Goal: Complete application form: Complete application form

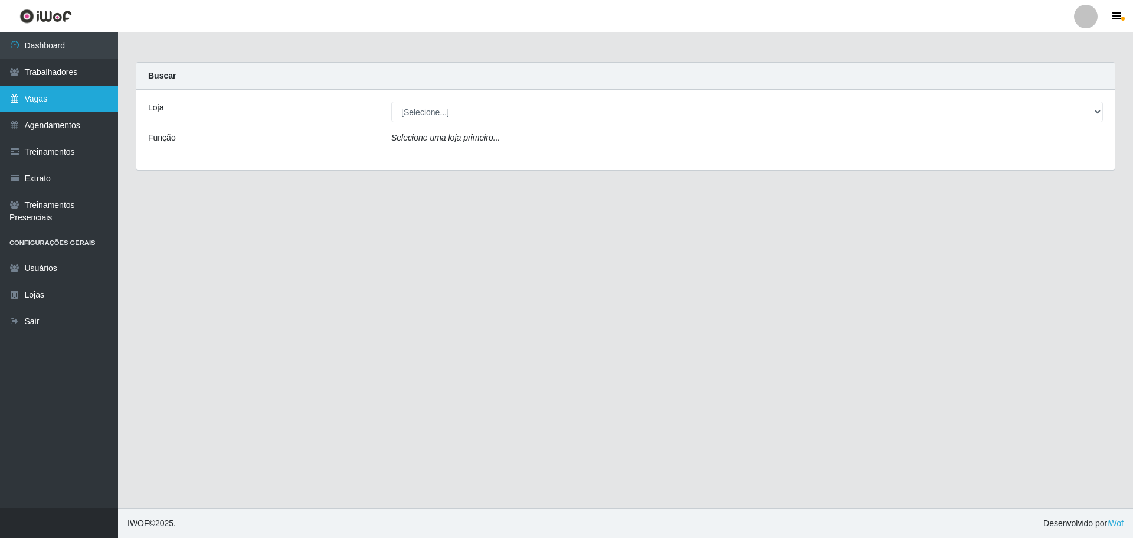
click at [25, 107] on link "Vagas" at bounding box center [59, 99] width 118 height 27
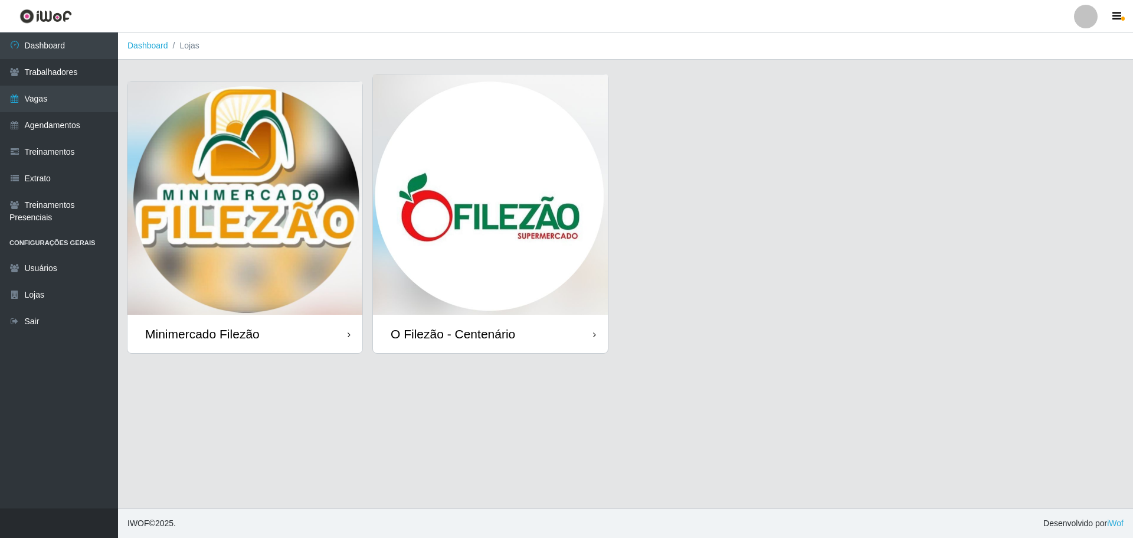
click at [459, 204] on img at bounding box center [490, 194] width 235 height 240
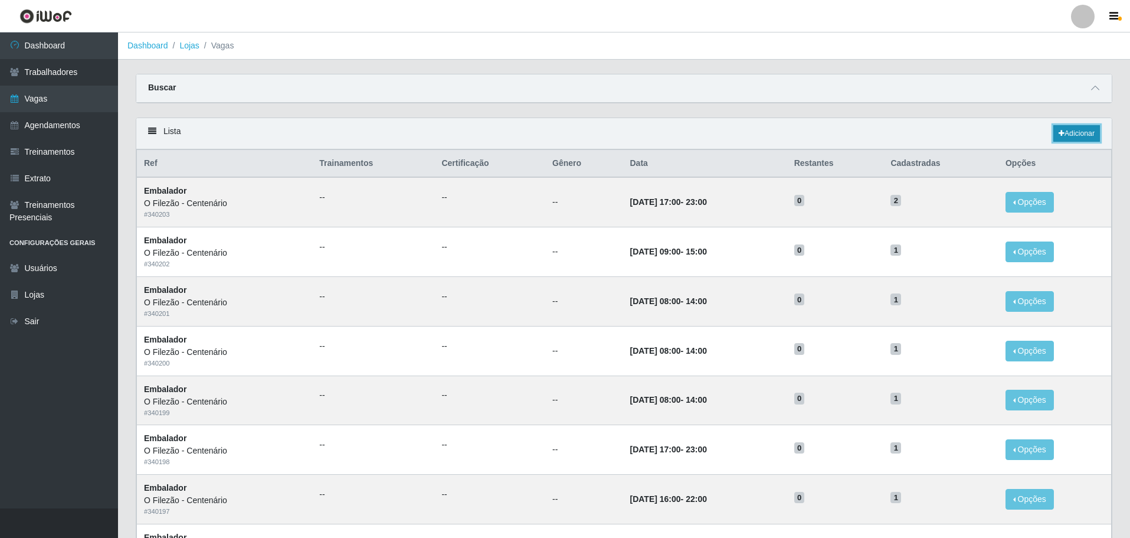
click at [1073, 132] on link "Adicionar" at bounding box center [1077, 133] width 47 height 17
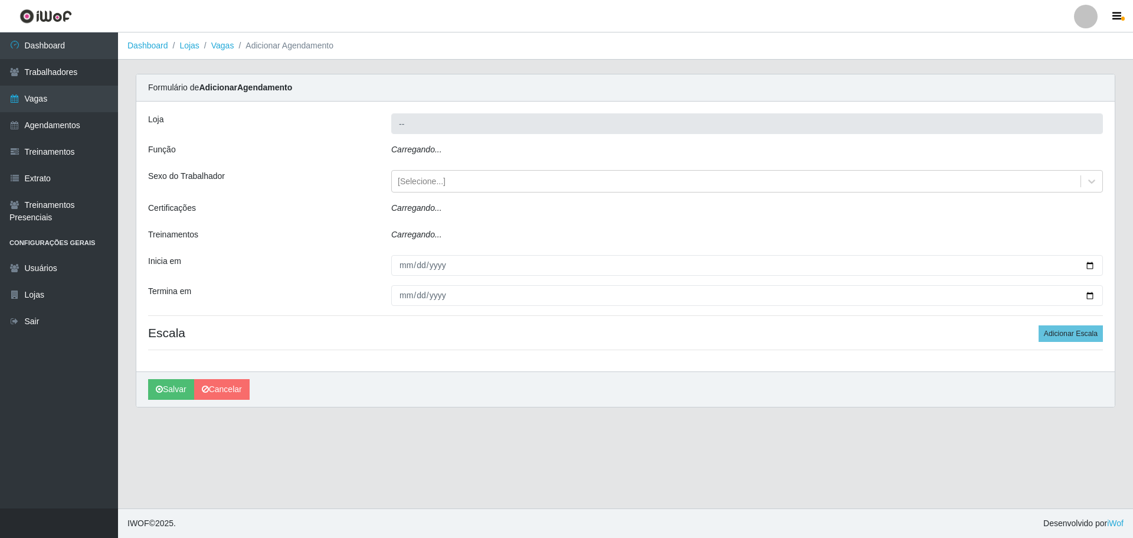
type input "O Filezão - Centenário"
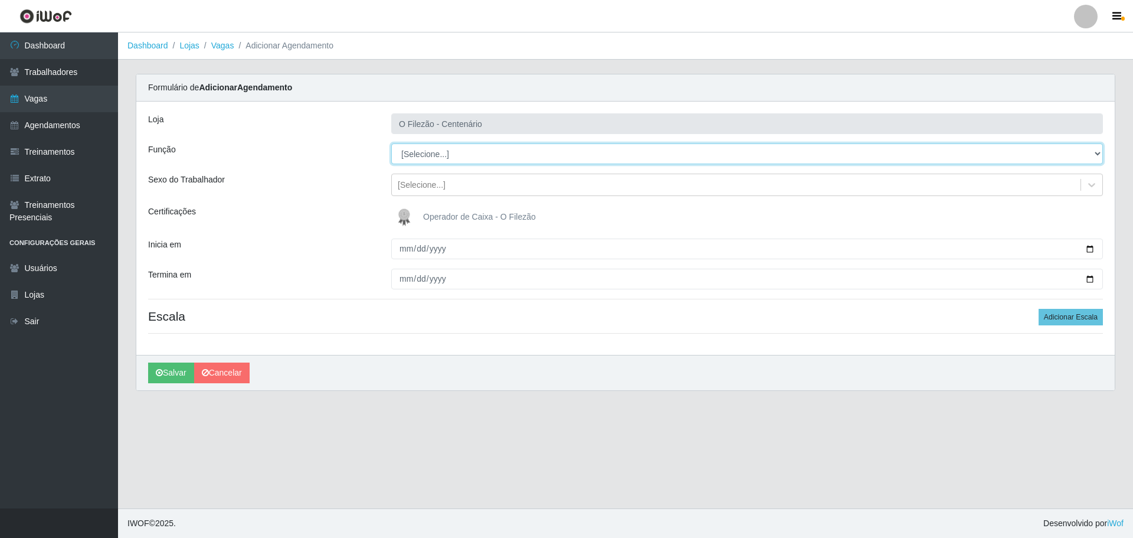
click at [432, 150] on select "[Selecione...] Auxiliar de Estacionamento Auxiliar de Estacionamento + Auxiliar…" at bounding box center [747, 153] width 712 height 21
select select "1"
click at [391, 143] on select "[Selecione...] Auxiliar de Estacionamento Auxiliar de Estacionamento + Auxiliar…" at bounding box center [747, 153] width 712 height 21
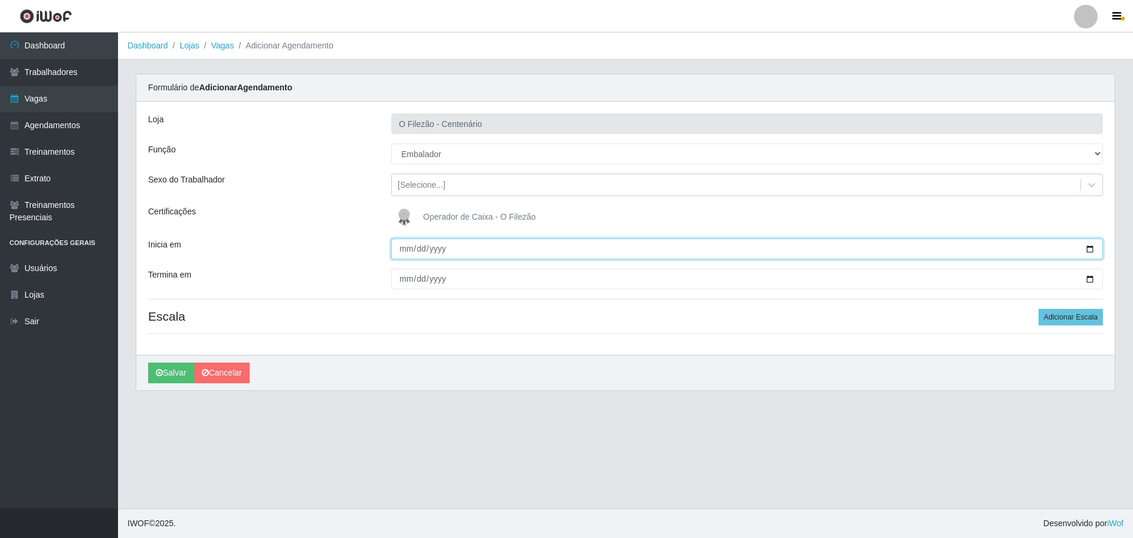
click at [1092, 246] on input "Inicia em" at bounding box center [747, 248] width 712 height 21
type input "[DATE]"
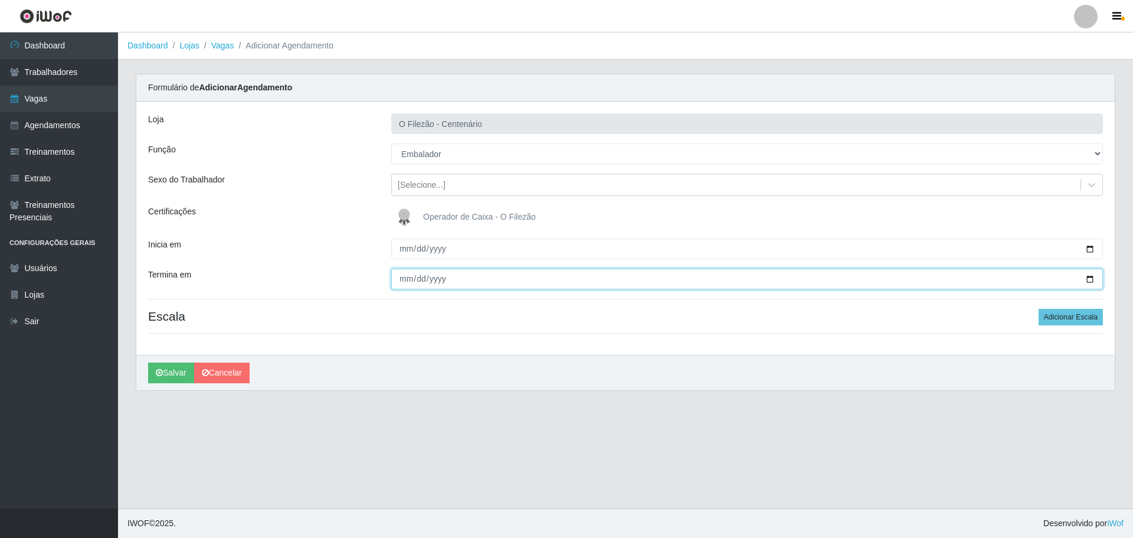
click at [1090, 275] on input "Termina em" at bounding box center [747, 279] width 712 height 21
type input "[DATE]"
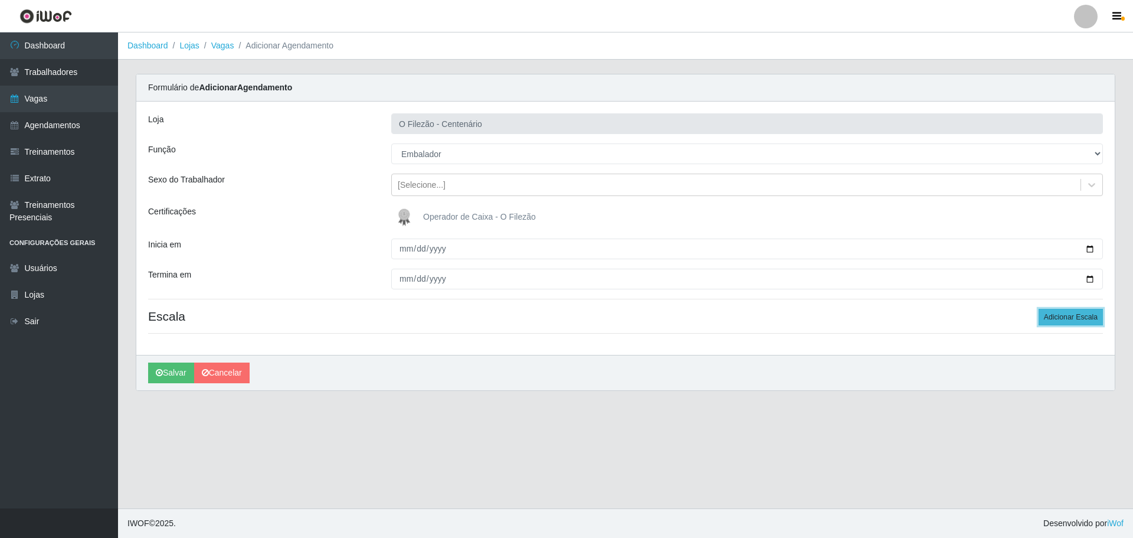
click at [1088, 315] on button "Adicionar Escala" at bounding box center [1071, 317] width 64 height 17
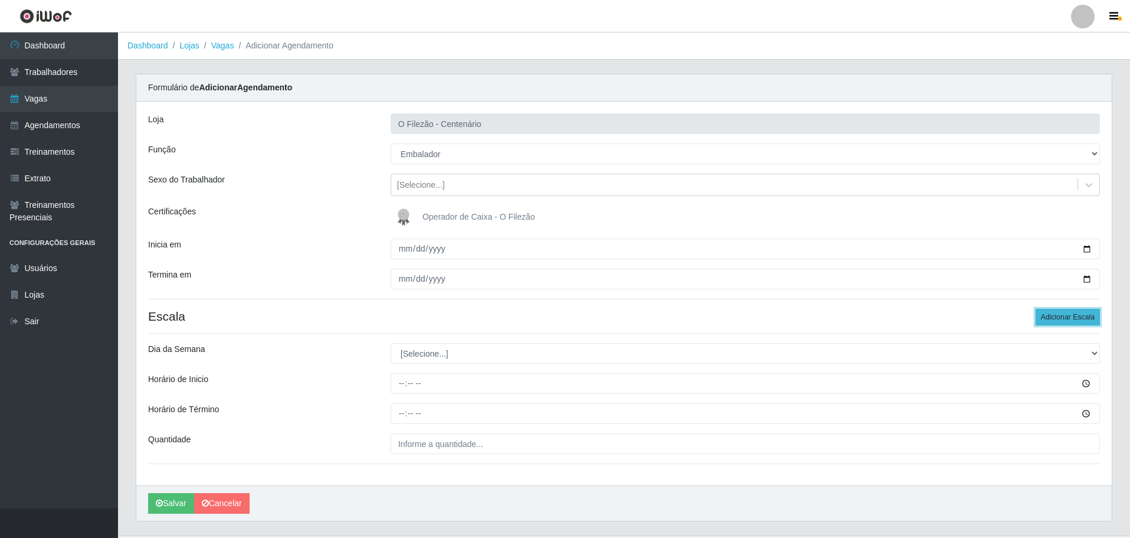
click at [1087, 315] on button "Adicionar Escala" at bounding box center [1068, 317] width 64 height 17
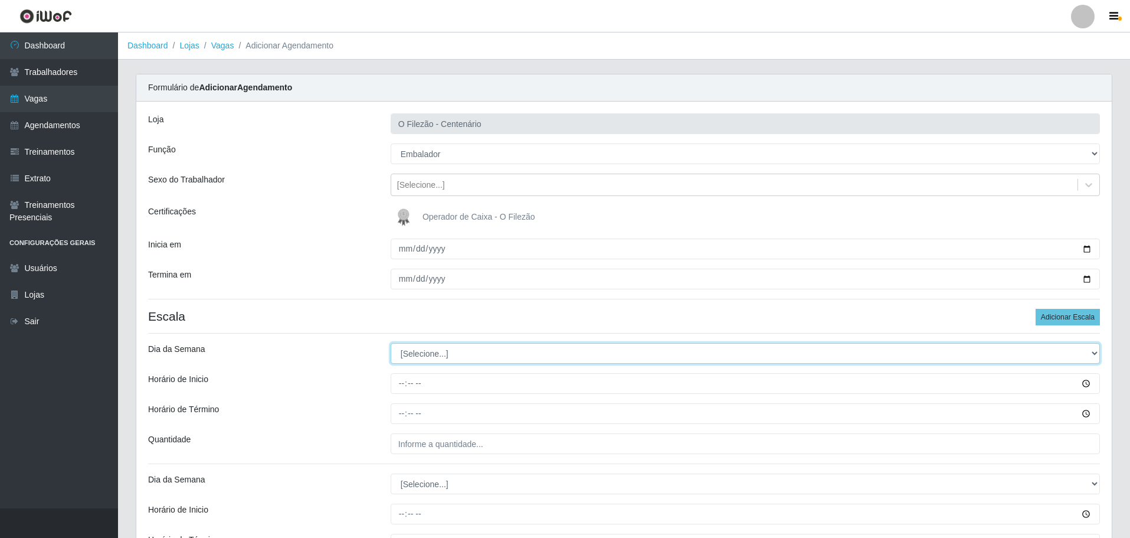
click at [448, 355] on select "[Selecione...] Segunda Terça Quarta Quinta Sexta Sábado Domingo" at bounding box center [746, 353] width 710 height 21
select select "0"
click at [391, 343] on select "[Selecione...] Segunda Terça Quarta Quinta Sexta Sábado Domingo" at bounding box center [746, 353] width 710 height 21
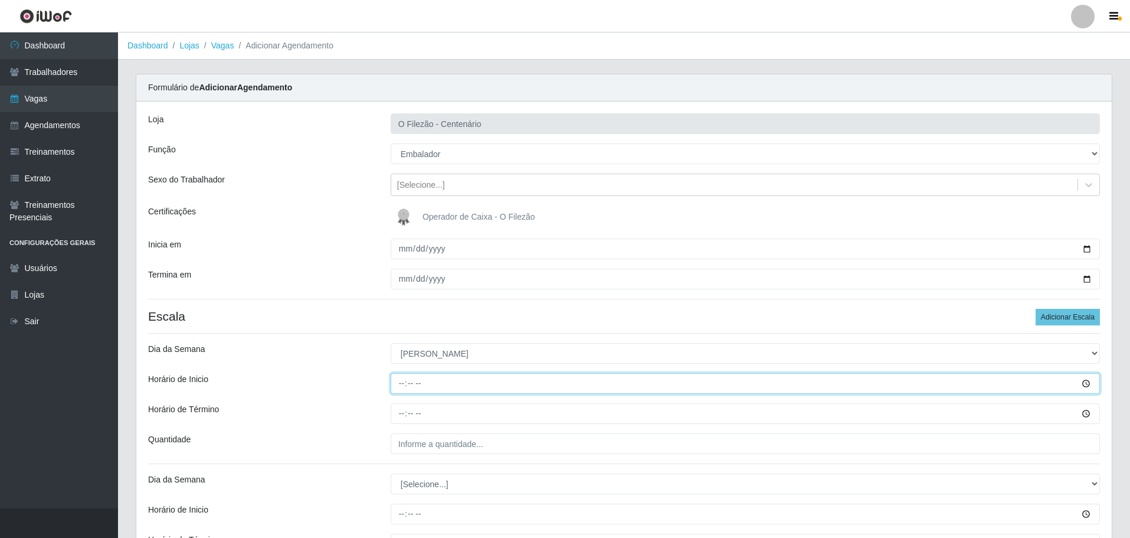
click at [399, 381] on input "Horário de Inicio" at bounding box center [746, 383] width 710 height 21
type input "07:00"
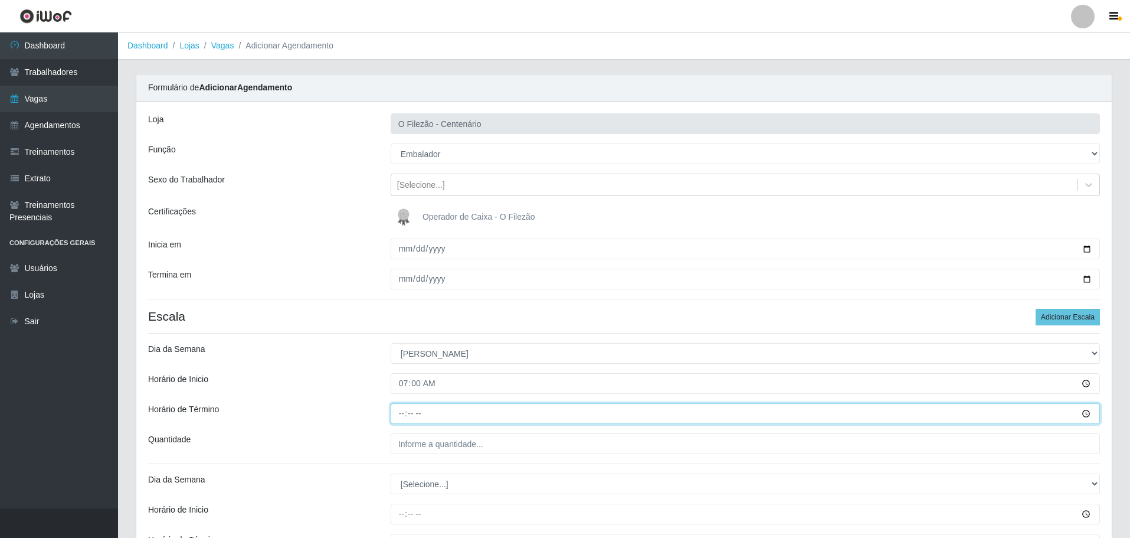
click at [398, 414] on input "Horário de Término" at bounding box center [746, 413] width 710 height 21
type input "13:00"
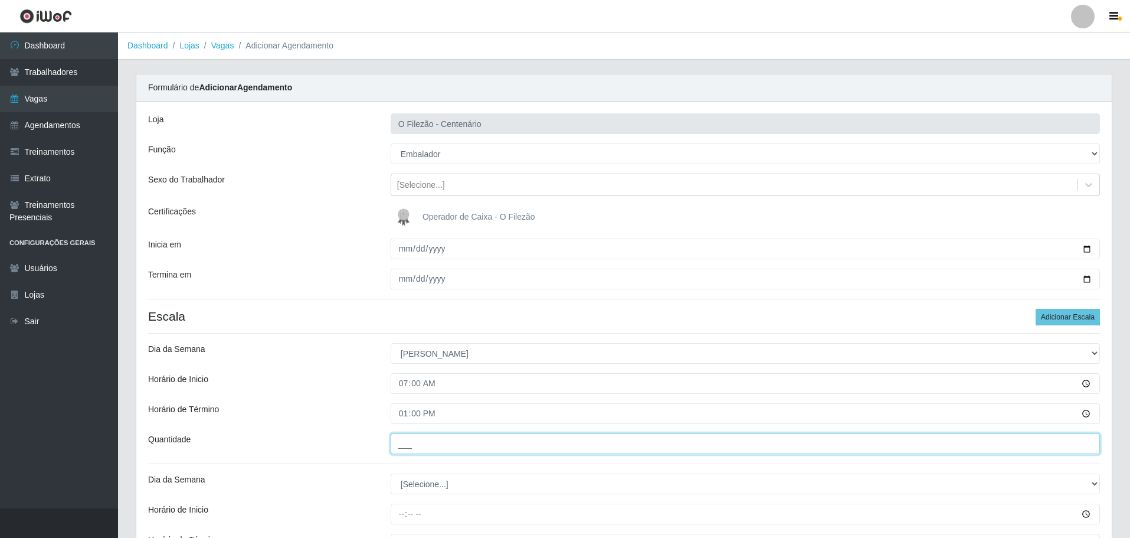
click at [426, 444] on input "___" at bounding box center [746, 443] width 710 height 21
type input "04_"
click at [337, 430] on div "Loja O Filezão - Centenário Função [Selecione...] Auxiliar de Estacionamento Au…" at bounding box center [624, 359] width 976 height 514
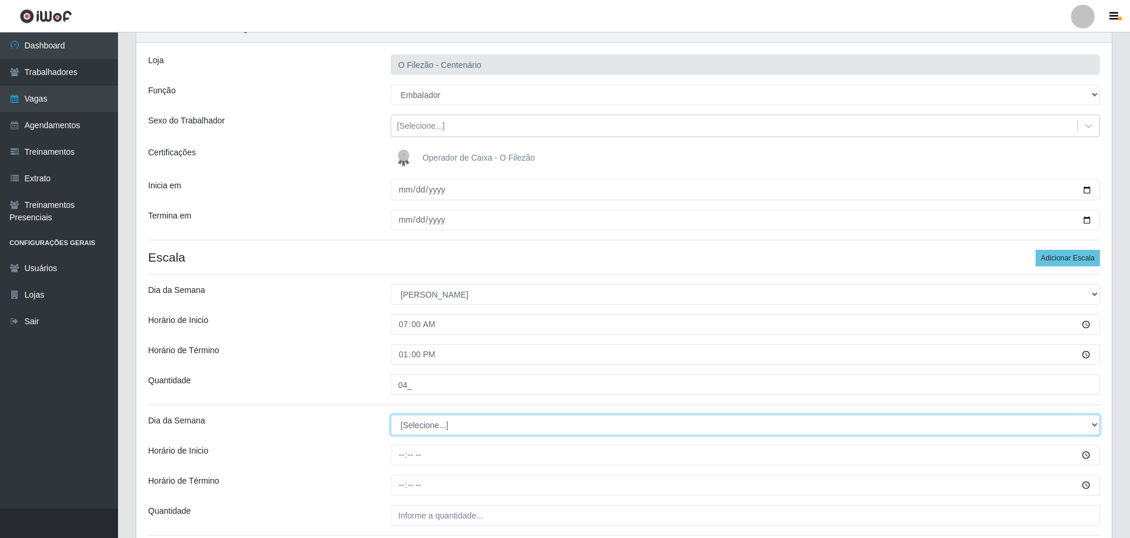
click at [449, 427] on select "[Selecione...] Segunda Terça Quarta Quinta Sexta Sábado Domingo" at bounding box center [746, 424] width 710 height 21
select select "0"
click at [391, 414] on select "[Selecione...] Segunda Terça Quarta Quinta Sexta Sábado Domingo" at bounding box center [746, 424] width 710 height 21
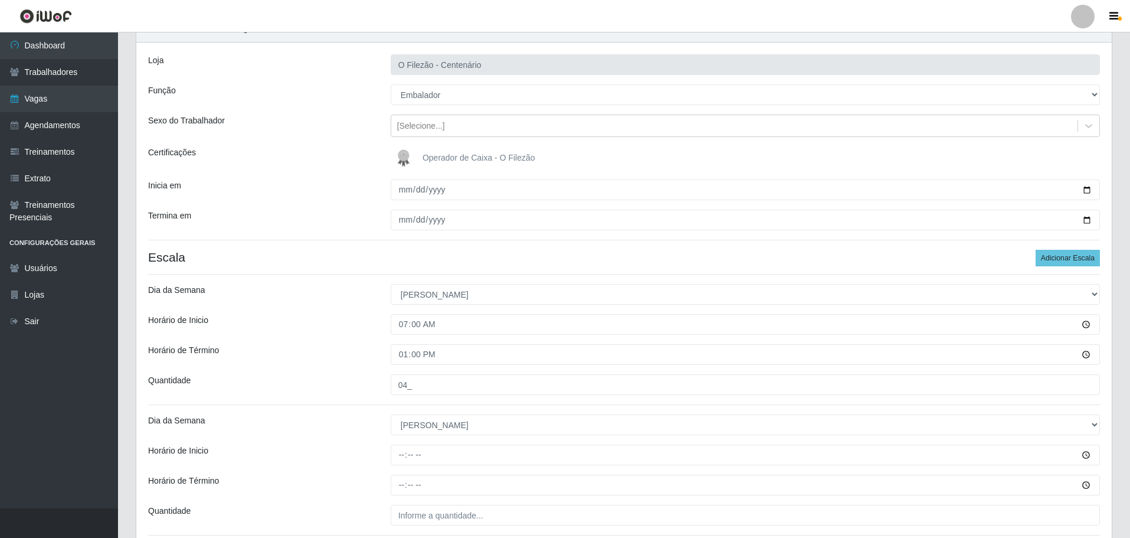
click at [329, 400] on div "Loja O Filezão - Centenário Função [Selecione...] Auxiliar de Estacionamento Au…" at bounding box center [624, 300] width 976 height 514
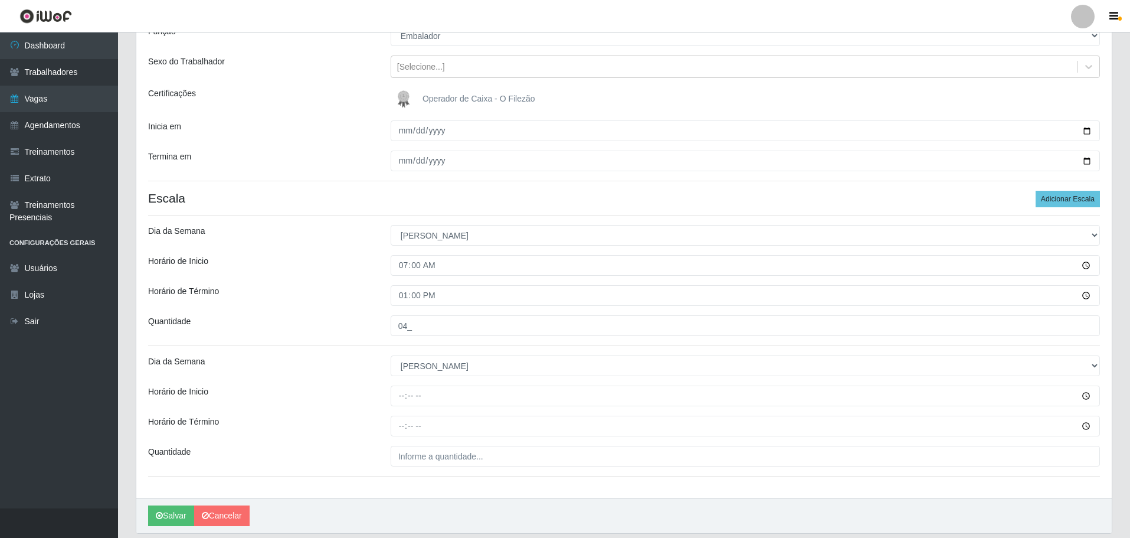
scroll to position [158, 0]
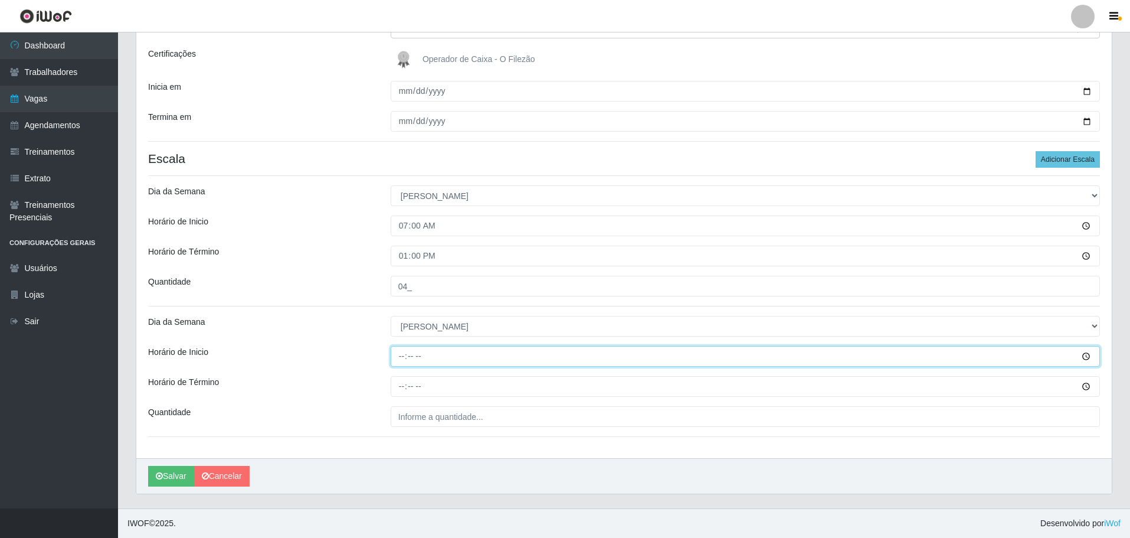
click at [401, 358] on input "Horário de Inicio" at bounding box center [746, 356] width 710 height 21
type input "16:00"
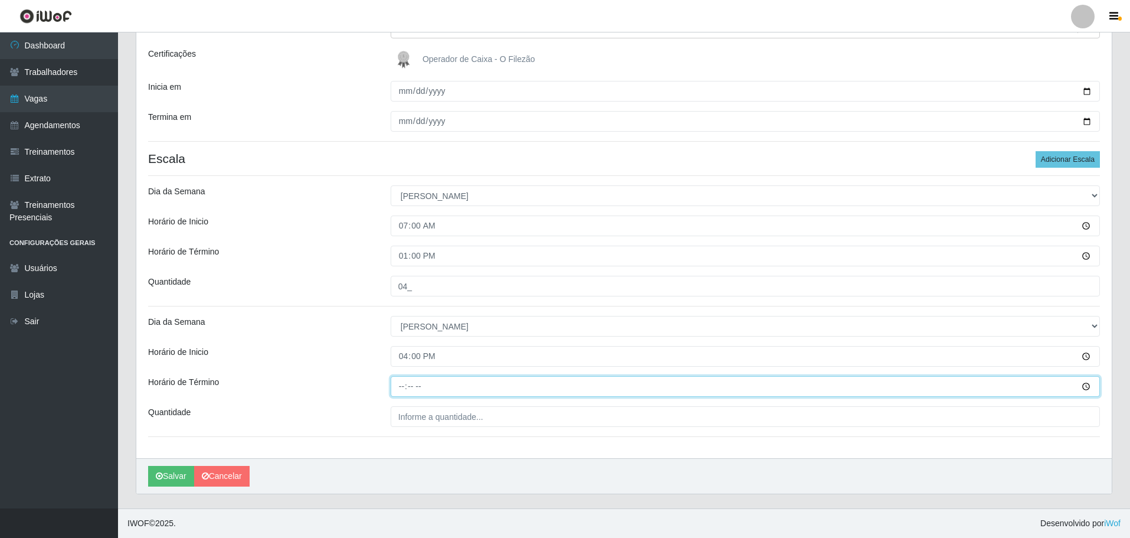
click at [396, 387] on input "Horário de Término" at bounding box center [746, 386] width 710 height 21
type input "22:00"
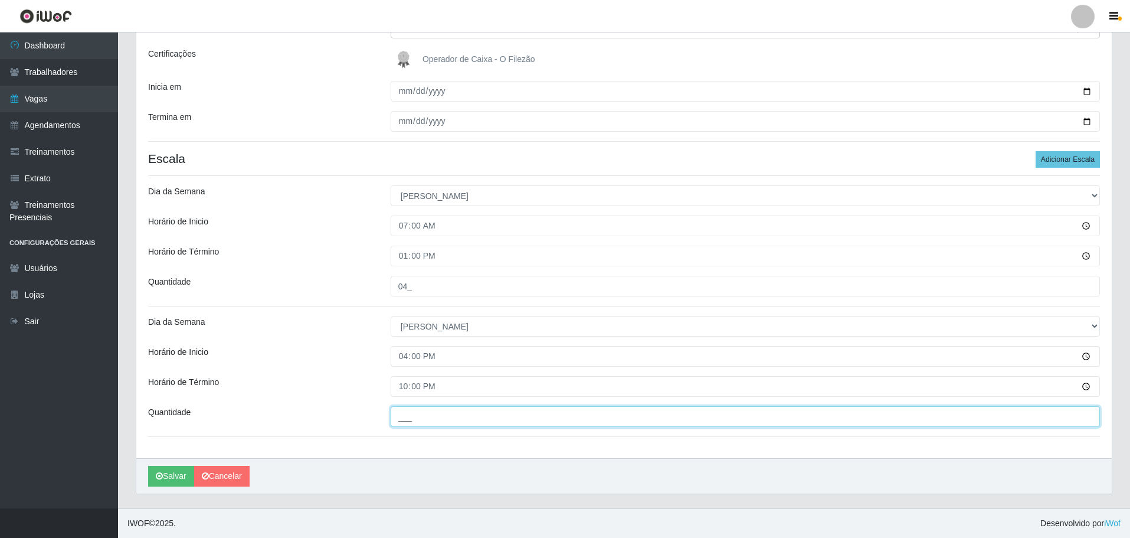
click at [421, 415] on input "___" at bounding box center [746, 416] width 710 height 21
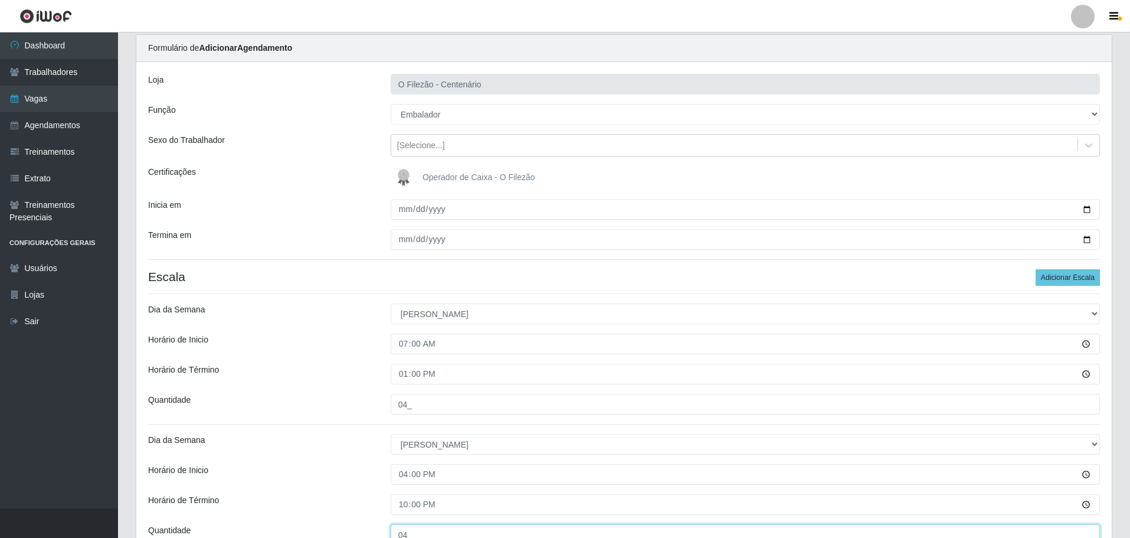
type input "04_"
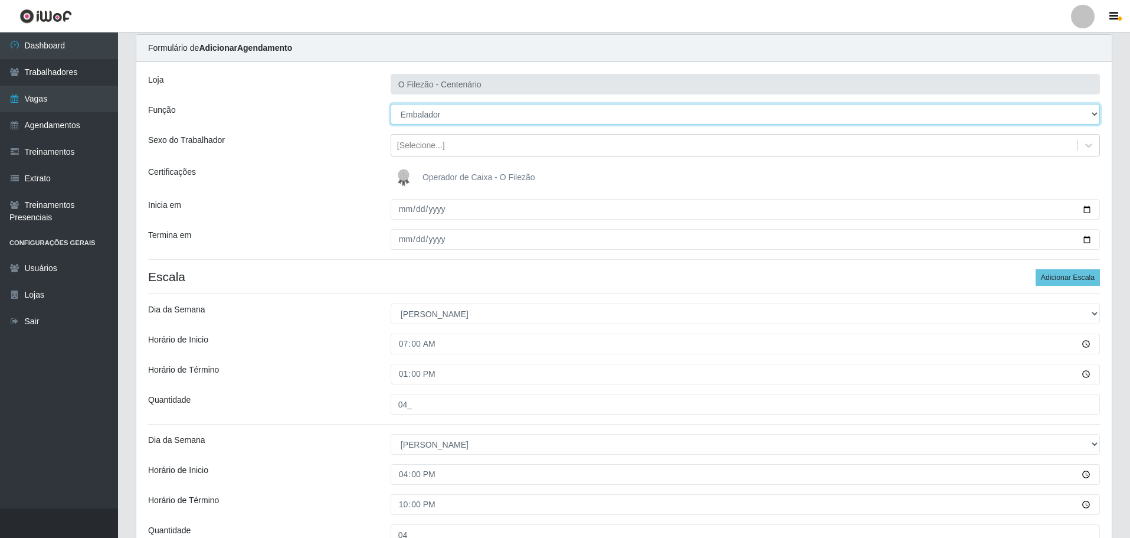
click at [457, 117] on select "[Selecione...] Auxiliar de Estacionamento Auxiliar de Estacionamento + Auxiliar…" at bounding box center [746, 114] width 710 height 21
select select "70"
click at [391, 104] on select "[Selecione...] Auxiliar de Estacionamento Auxiliar de Estacionamento + Auxiliar…" at bounding box center [746, 114] width 710 height 21
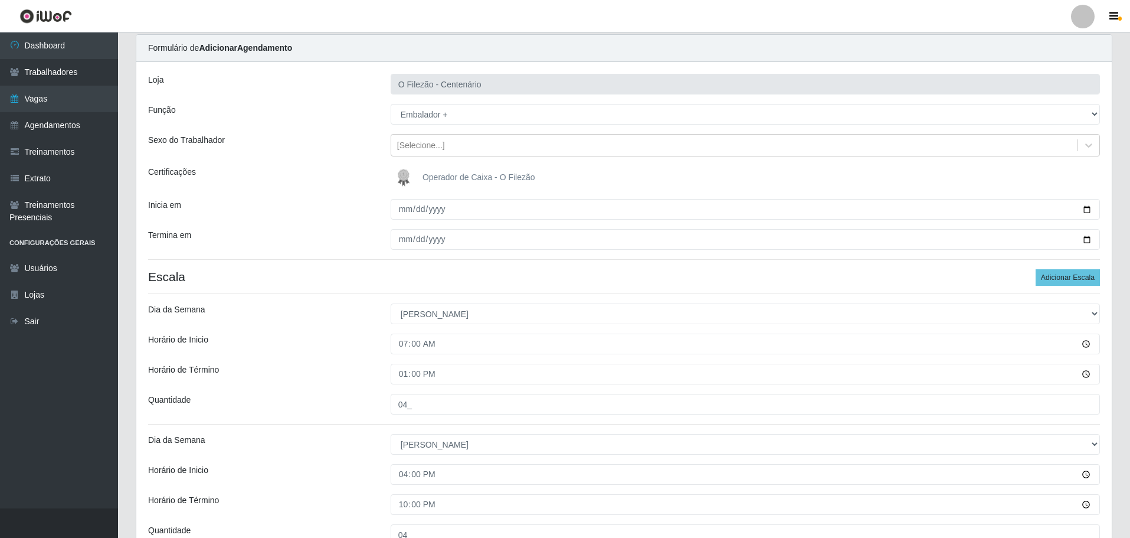
click at [302, 228] on div "Loja O Filezão - Centenário Função [Selecione...] Auxiliar de Estacionamento Au…" at bounding box center [624, 319] width 976 height 514
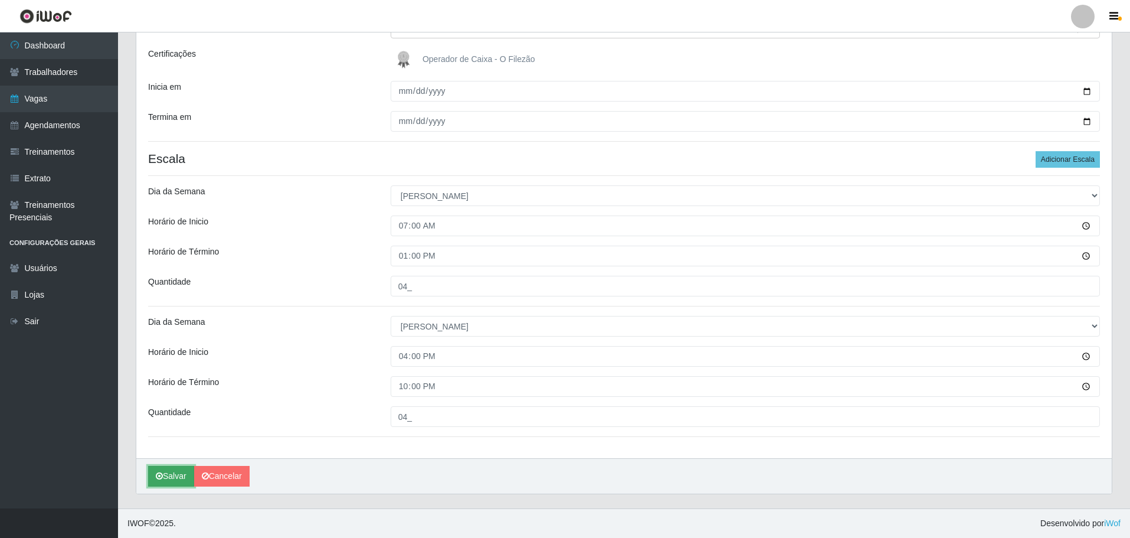
click at [163, 478] on button "Salvar" at bounding box center [171, 476] width 46 height 21
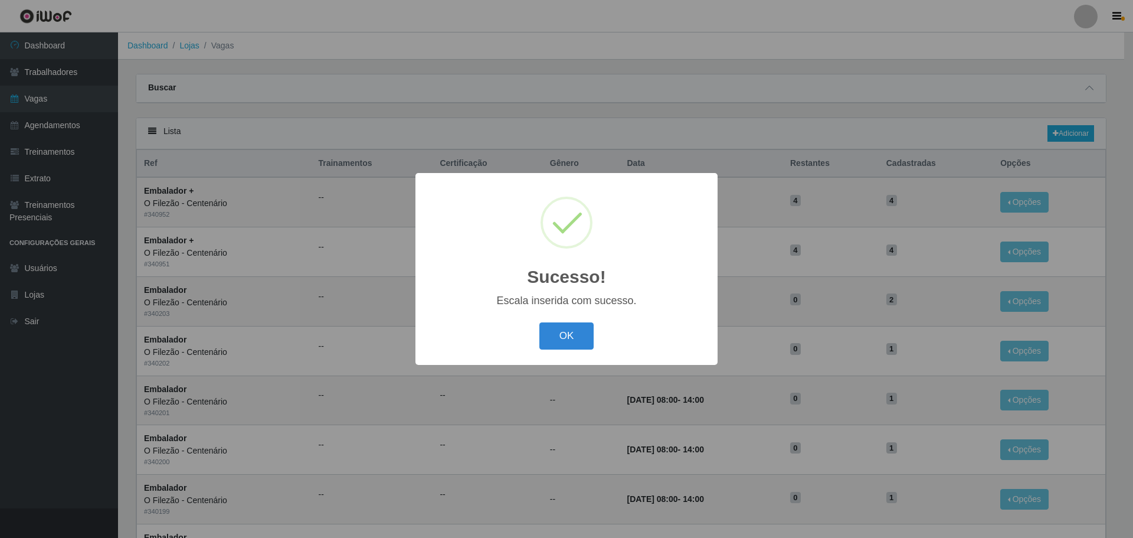
click at [555, 312] on div "Sucesso! × Escala inserida com sucesso. OK Cancel" at bounding box center [567, 268] width 302 height 191
click at [563, 326] on button "OK" at bounding box center [567, 336] width 55 height 28
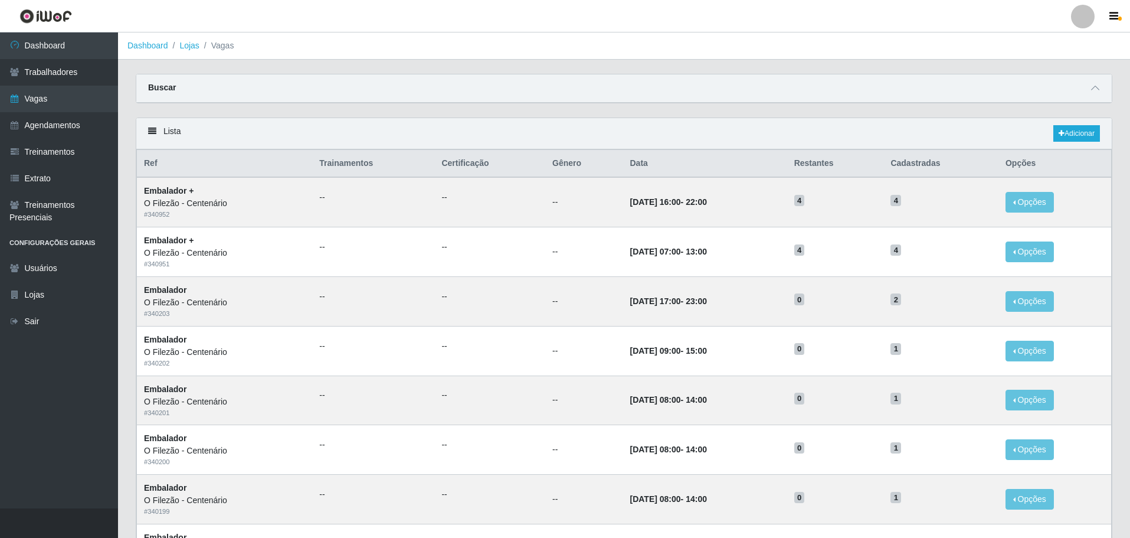
click at [870, 82] on div "Buscar" at bounding box center [624, 88] width 976 height 28
click at [142, 44] on link "Dashboard" at bounding box center [148, 45] width 41 height 9
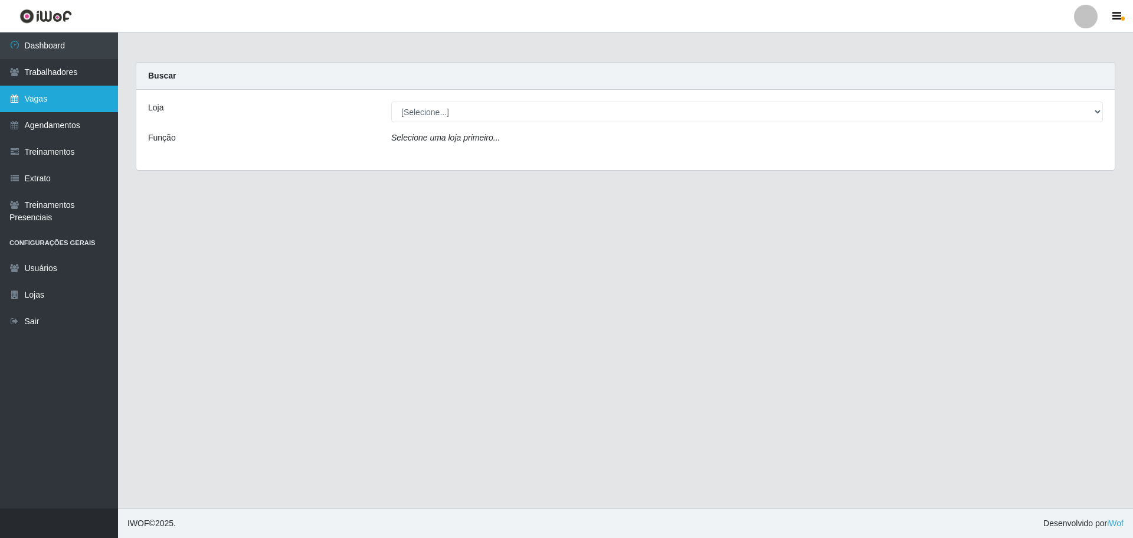
drag, startPoint x: 45, startPoint y: 92, endPoint x: 52, endPoint y: 94, distance: 7.3
click at [44, 92] on link "Vagas" at bounding box center [59, 99] width 118 height 27
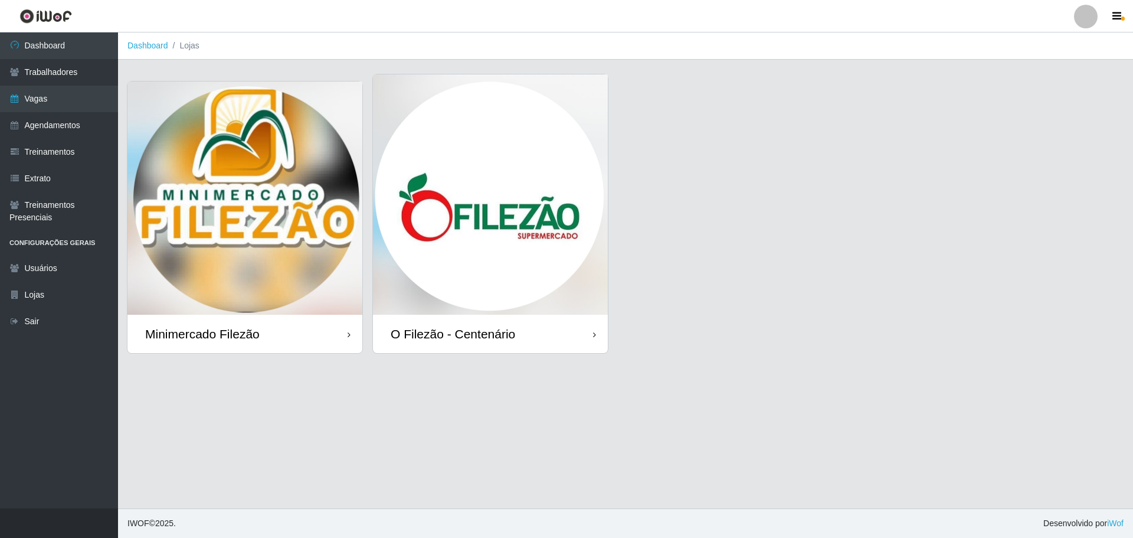
click at [496, 200] on img at bounding box center [490, 194] width 235 height 240
